Goal: Find specific page/section

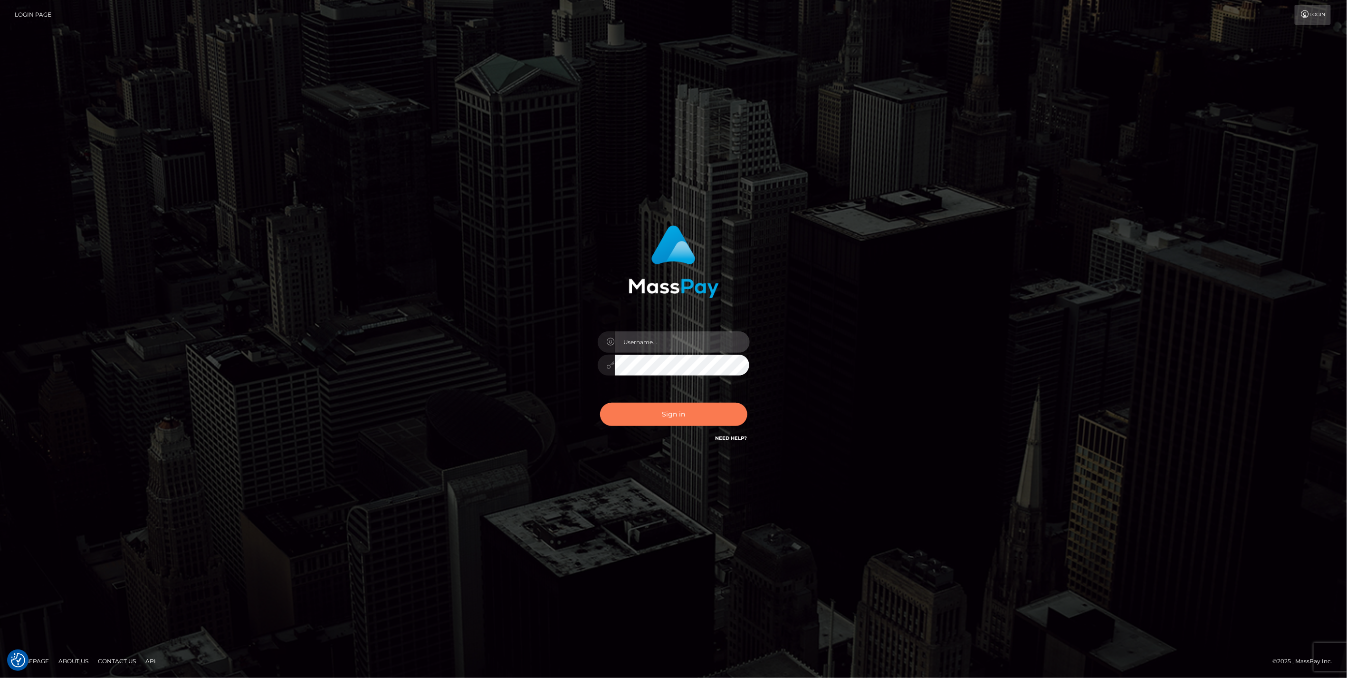
type input "jlo"
click at [676, 410] on button "Sign in" at bounding box center [673, 414] width 147 height 23
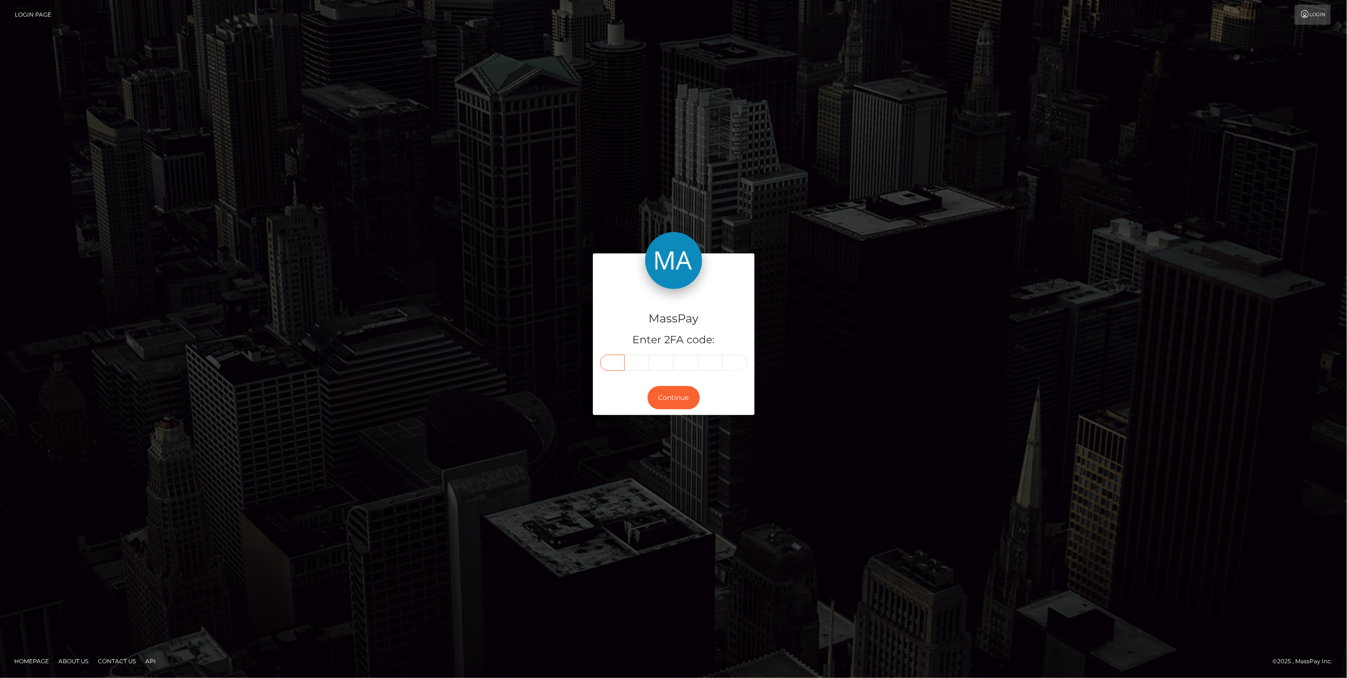
paste input "9"
type input "9"
type input "8"
type input "1"
type input "4"
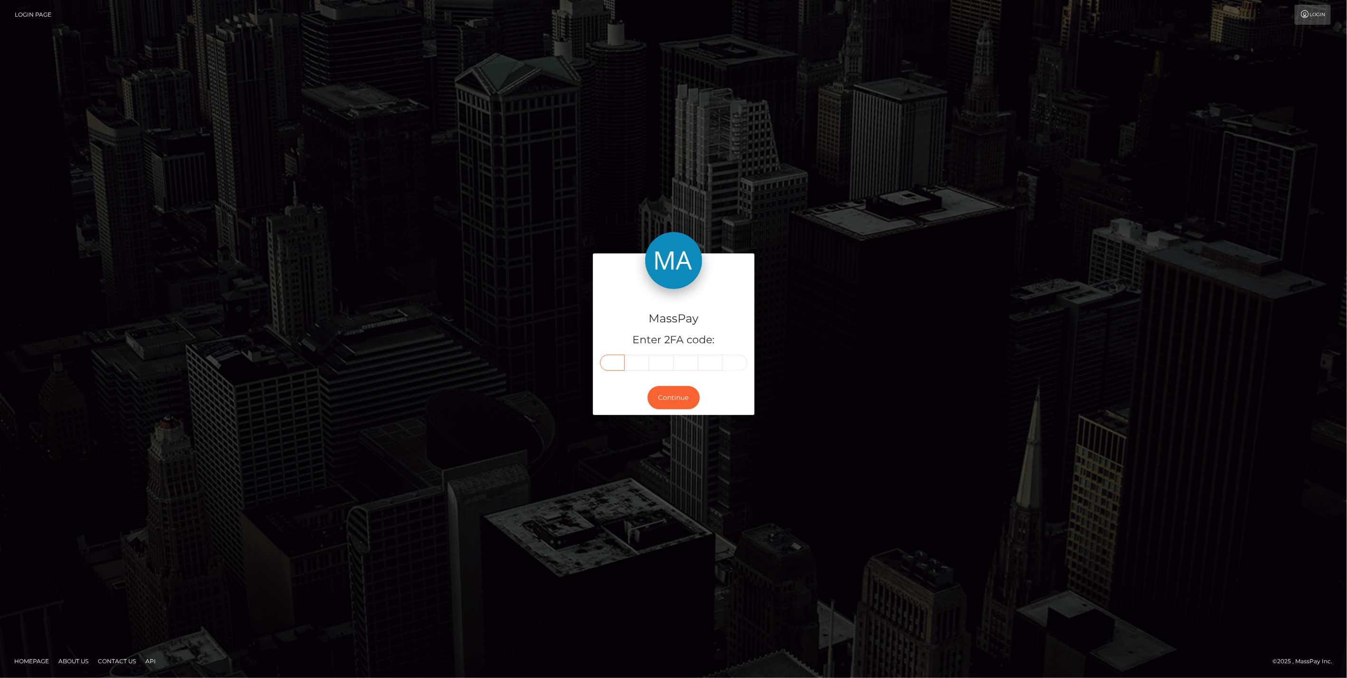
type input "5"
type input "1"
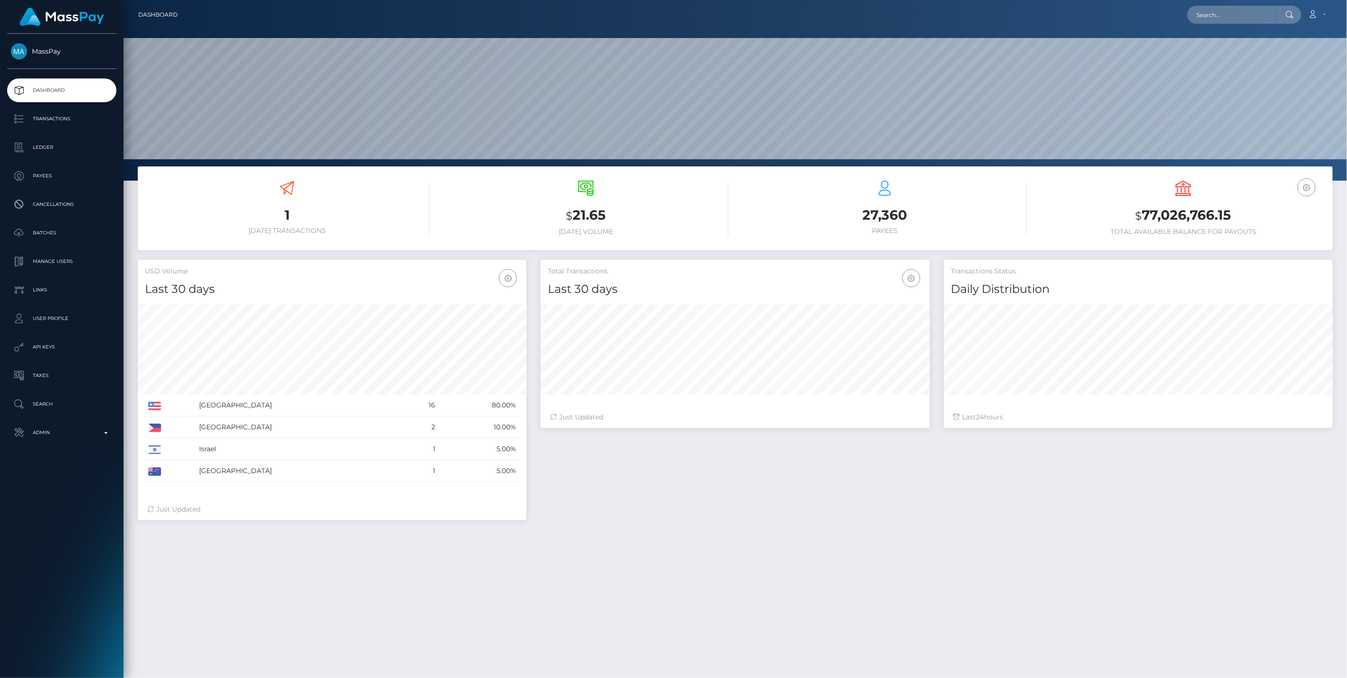
scroll to position [168, 388]
click at [1216, 21] on input "text" at bounding box center [1232, 15] width 89 height 18
paste input "04acc3637fc34bf8b99452dd81e911e0"
type input "04acc3637fc34bf8b99452dd81e911e0"
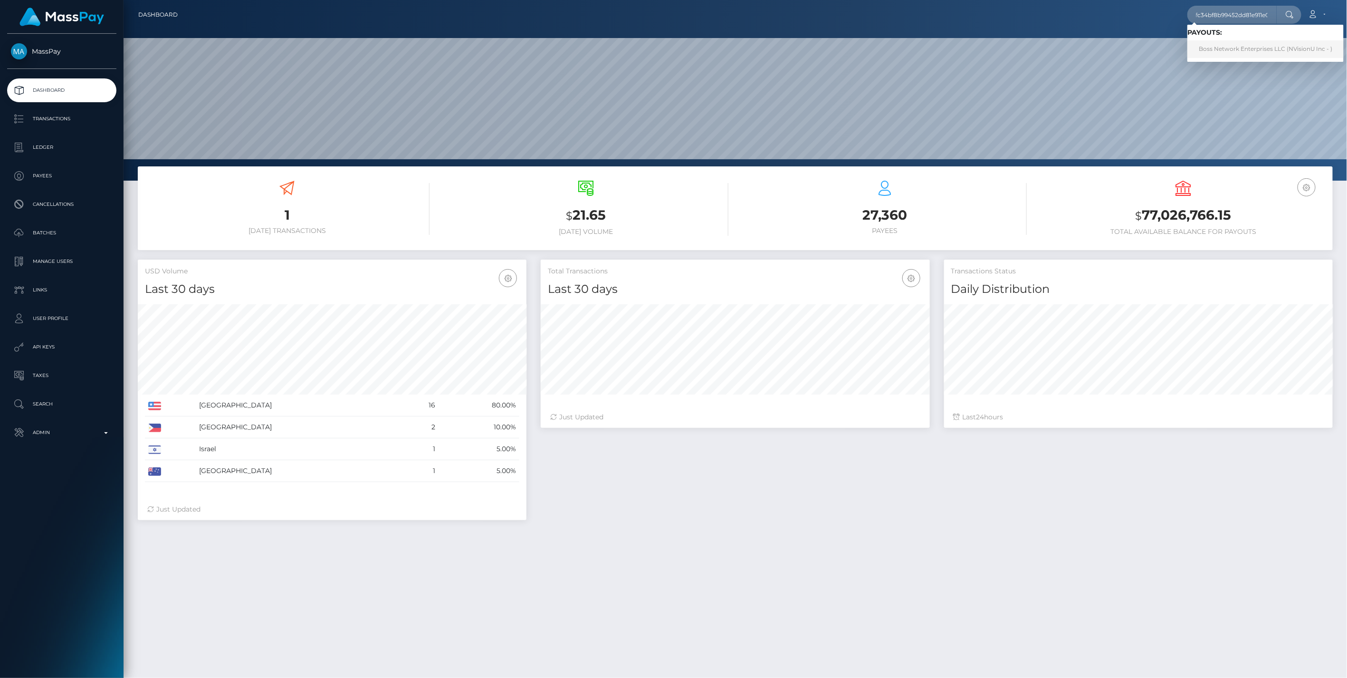
scroll to position [0, 0]
click at [1222, 43] on link "Boss Network Enterprises LLC (NVisionU Inc - )" at bounding box center [1266, 49] width 156 height 18
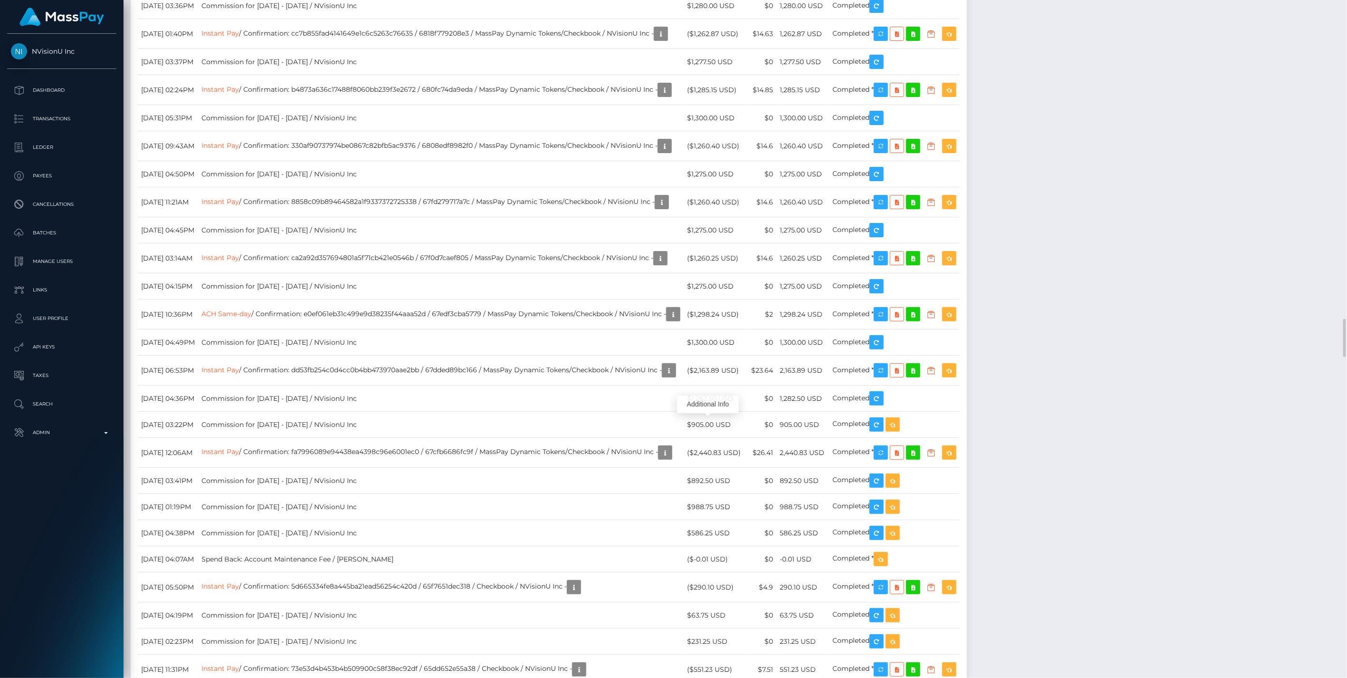
scroll to position [114, 388]
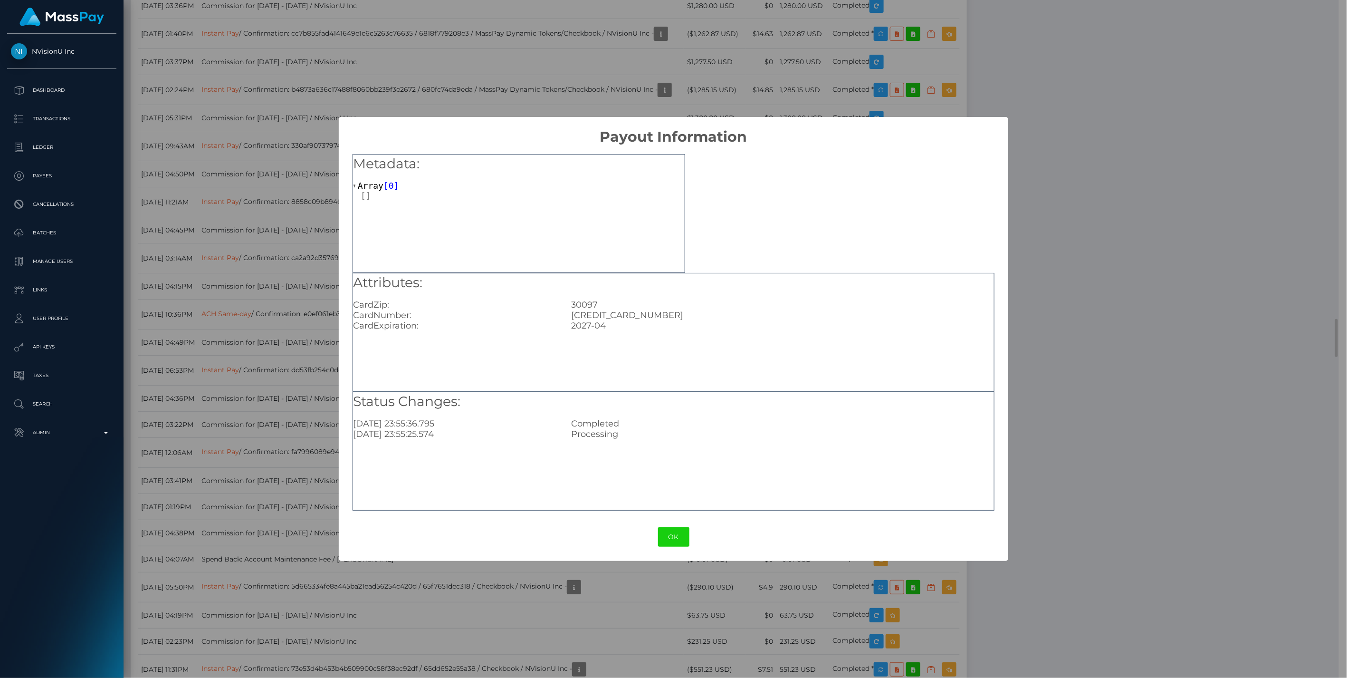
scroll to position [475181, 474908]
click at [672, 535] on button "OK" at bounding box center [673, 536] width 31 height 19
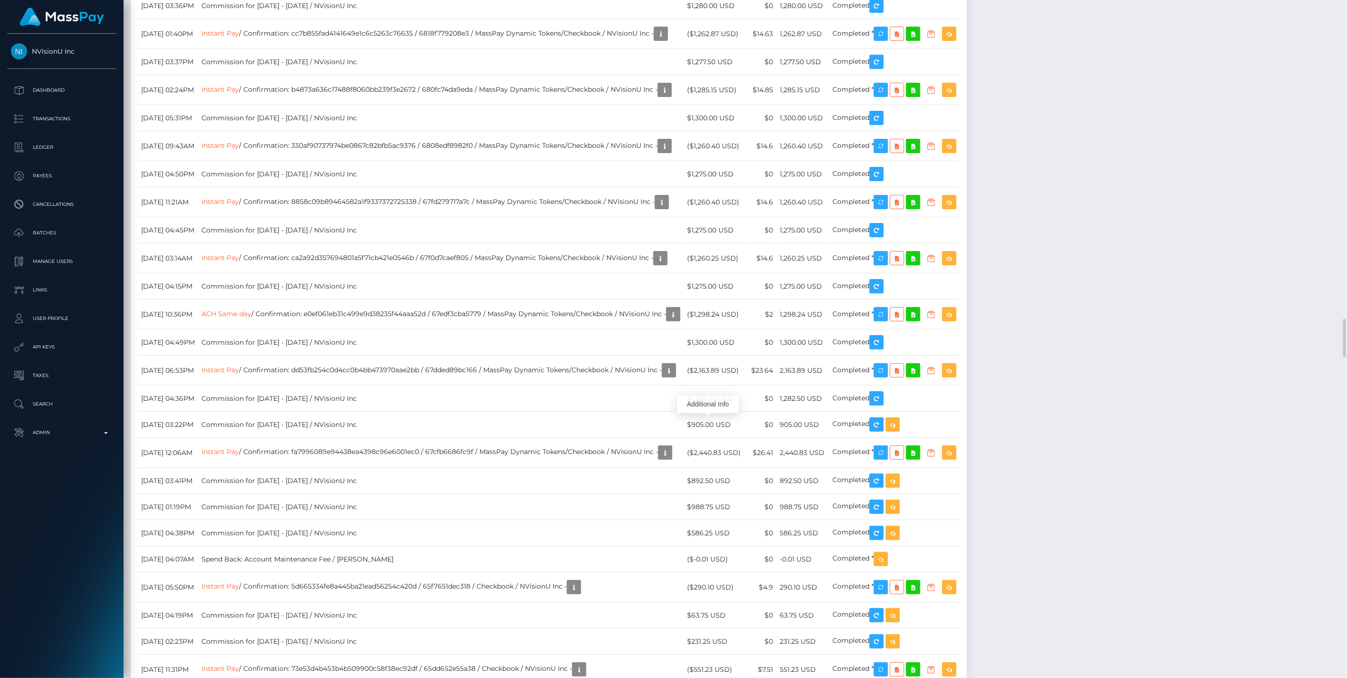
scroll to position [114, 388]
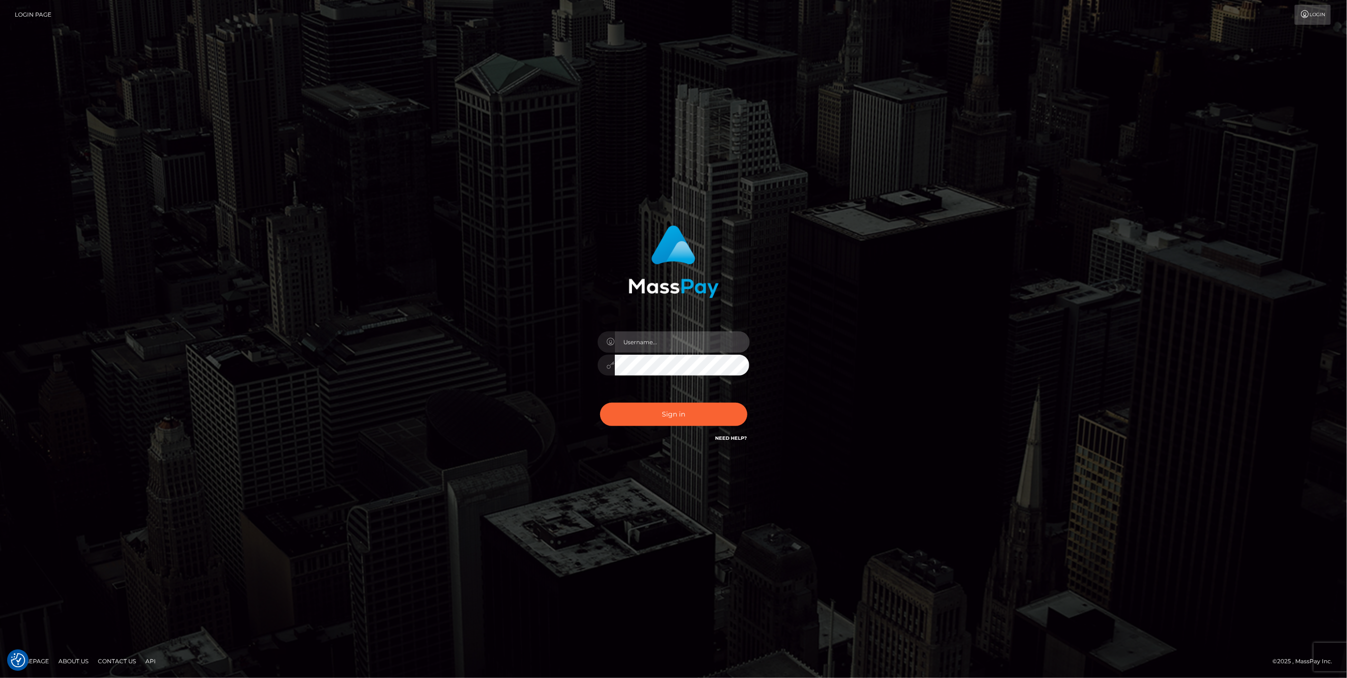
type input "jlo"
